Goal: Complete application form

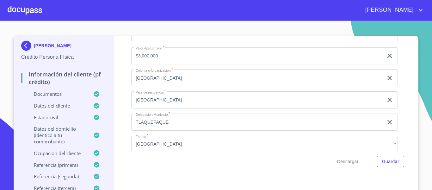
scroll to position [2457, 0]
click at [174, 84] on input "[GEOGRAPHIC_DATA]" at bounding box center [257, 78] width 252 height 17
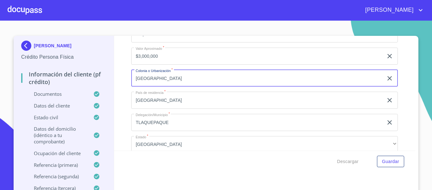
click at [388, 80] on icon "clear input" at bounding box center [390, 78] width 4 height 4
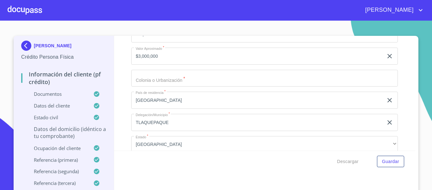
click at [146, 79] on input "Documento de identificación.   *" at bounding box center [264, 78] width 267 height 17
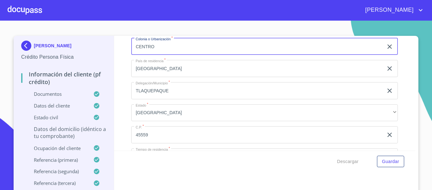
scroll to position [2552, 0]
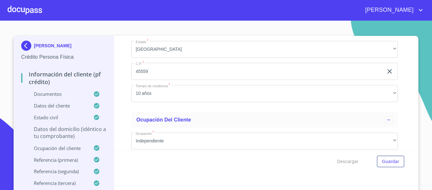
type input "CENTRO"
click at [155, 77] on input "45559" at bounding box center [257, 71] width 252 height 17
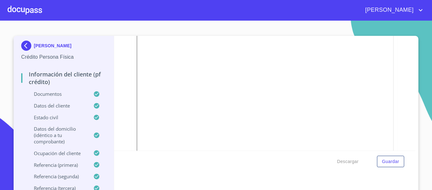
scroll to position [209, 0]
type input "45570"
click at [384, 162] on span "Guardar" at bounding box center [390, 161] width 17 height 8
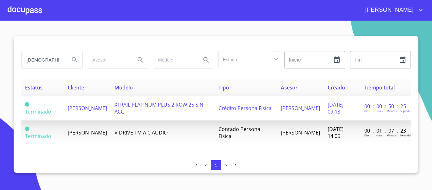
click at [153, 107] on span "XTRAIL PLATINUM PLUS 2 ROW 25 SIN ACC" at bounding box center [159, 108] width 89 height 14
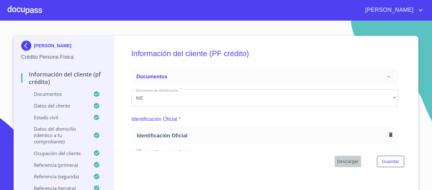
click at [345, 162] on span "Descargar" at bounding box center [348, 161] width 22 height 8
click at [335, 155] on button "Descargar" at bounding box center [348, 161] width 27 height 12
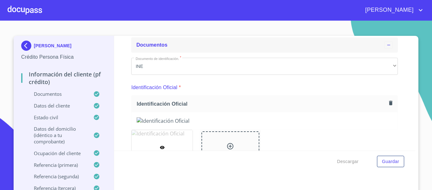
scroll to position [63, 0]
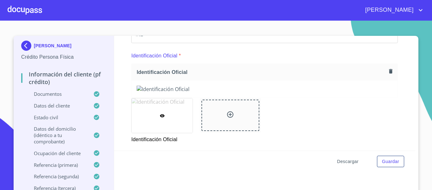
click at [345, 164] on span "Descargar" at bounding box center [348, 161] width 22 height 8
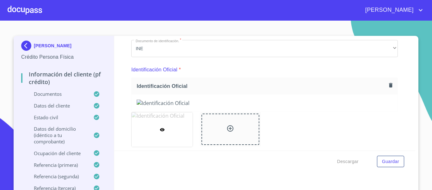
scroll to position [95, 0]
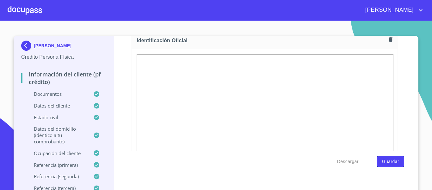
click at [390, 164] on span "Guardar" at bounding box center [390, 161] width 17 height 8
